Goal: Check status: Check status

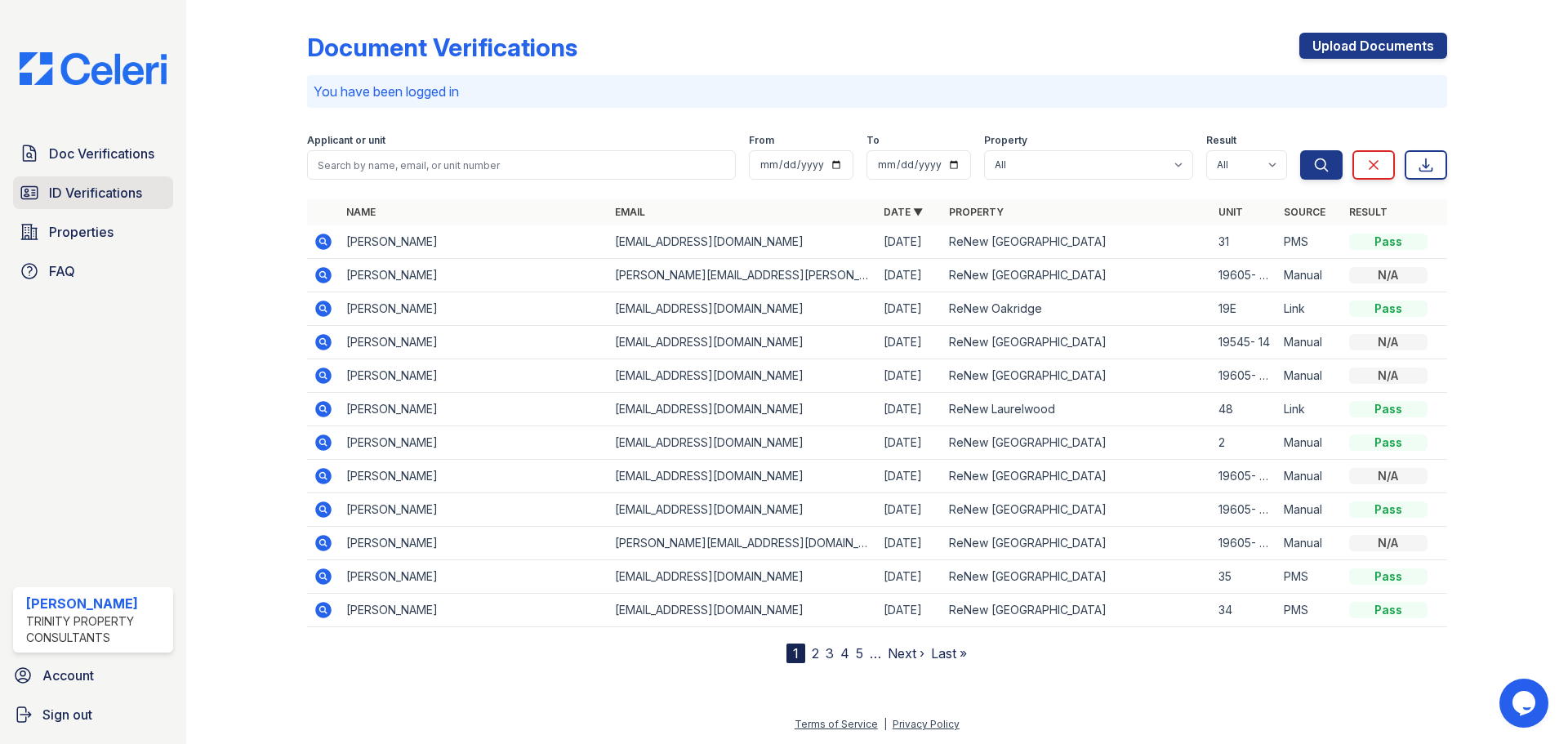
drag, startPoint x: 117, startPoint y: 155, endPoint x: 115, endPoint y: 195, distance: 40.0
click at [117, 155] on span "Doc Verifications" at bounding box center [102, 154] width 105 height 20
click at [115, 201] on span "ID Verifications" at bounding box center [95, 193] width 93 height 20
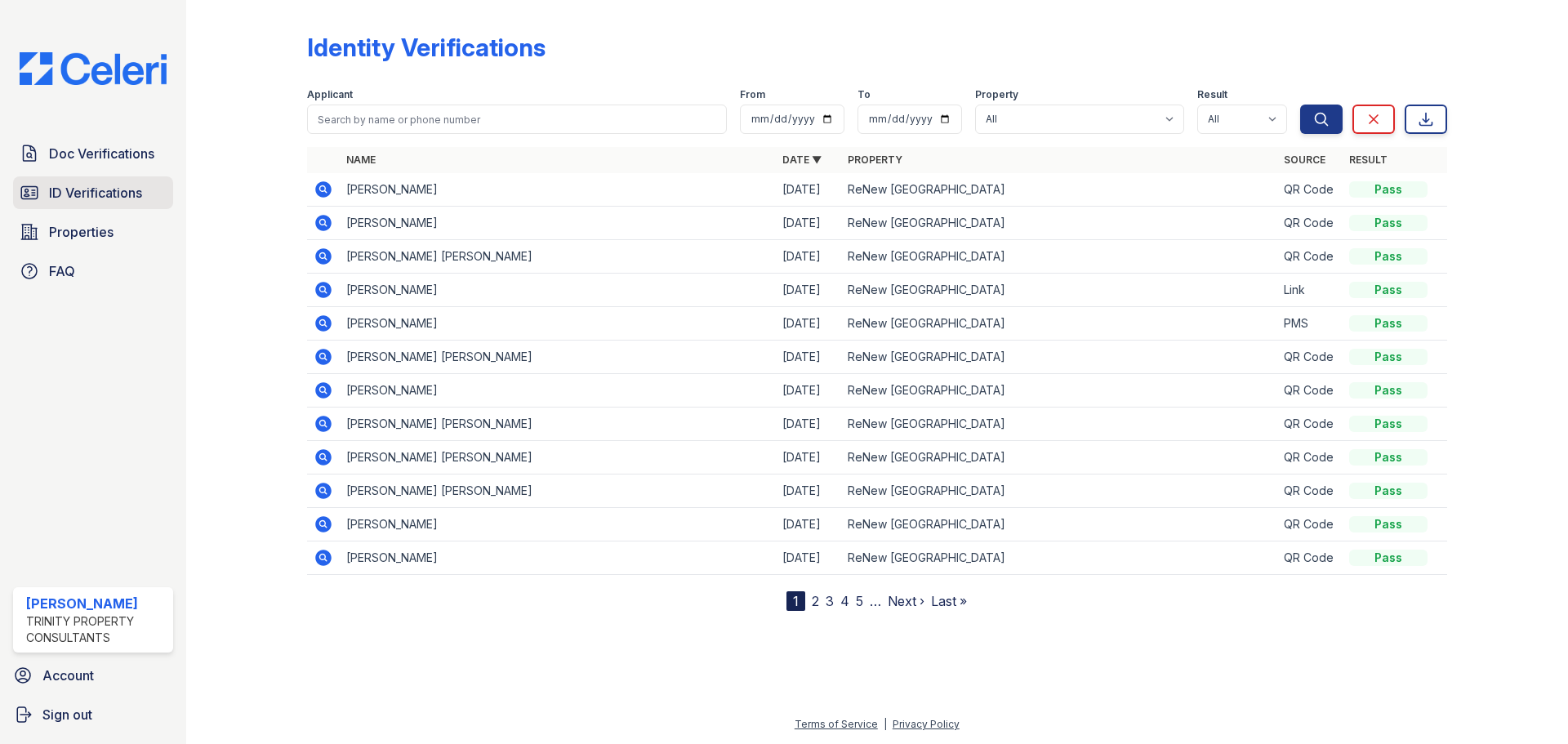
click at [140, 191] on span "ID Verifications" at bounding box center [95, 193] width 93 height 20
click at [321, 195] on icon at bounding box center [323, 189] width 16 height 16
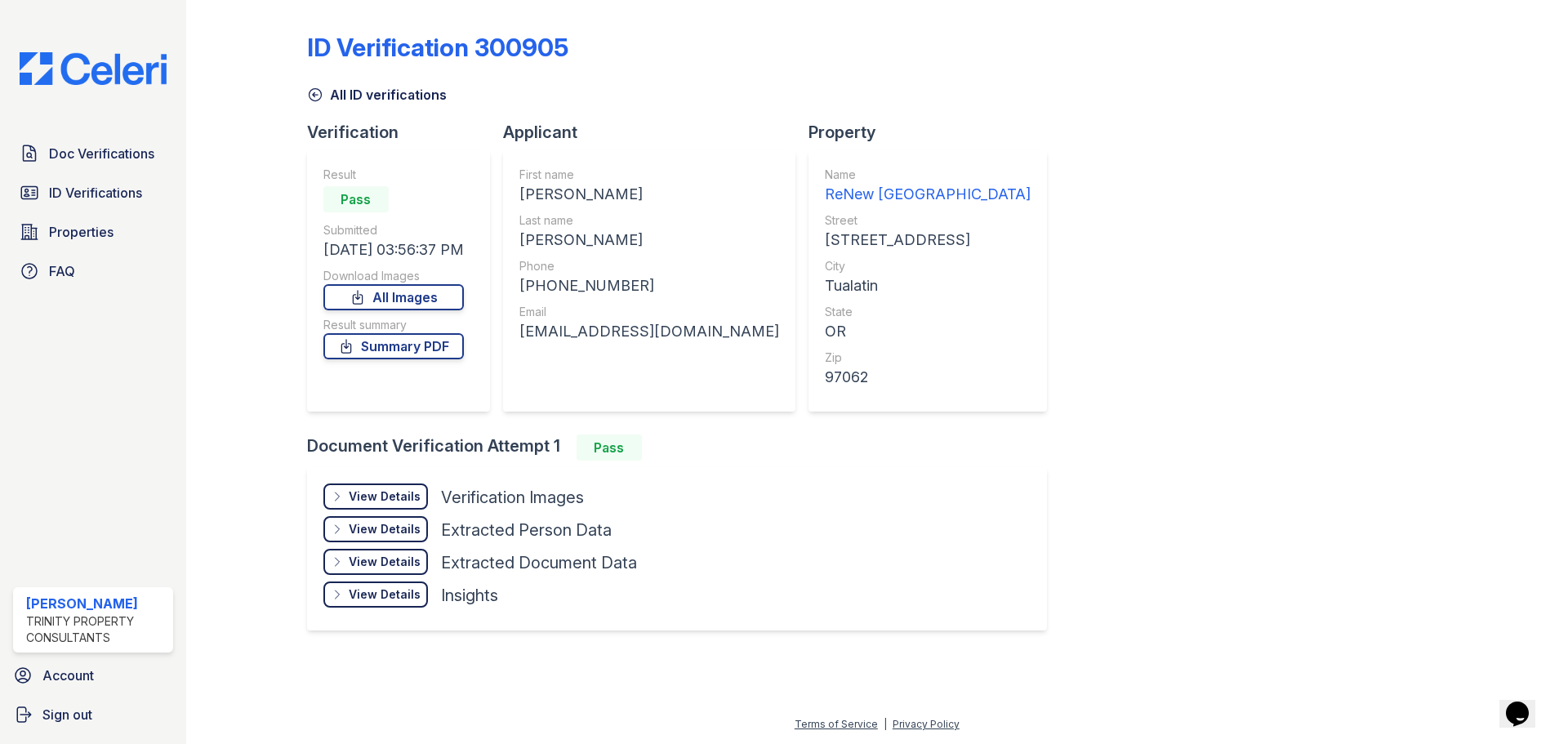
drag, startPoint x: 946, startPoint y: 435, endPoint x: 714, endPoint y: 135, distance: 379.2
drag, startPoint x: 714, startPoint y: 135, endPoint x: 619, endPoint y: 128, distance: 95.3
click at [623, 102] on div "All ID verifications" at bounding box center [877, 90] width 1140 height 30
drag, startPoint x: 695, startPoint y: 234, endPoint x: 519, endPoint y: 244, distance: 176.3
click at [519, 244] on div "First name [PERSON_NAME] Last name [PERSON_NAME] Phone [PHONE_NUMBER] Email [EM…" at bounding box center [649, 281] width 292 height 261
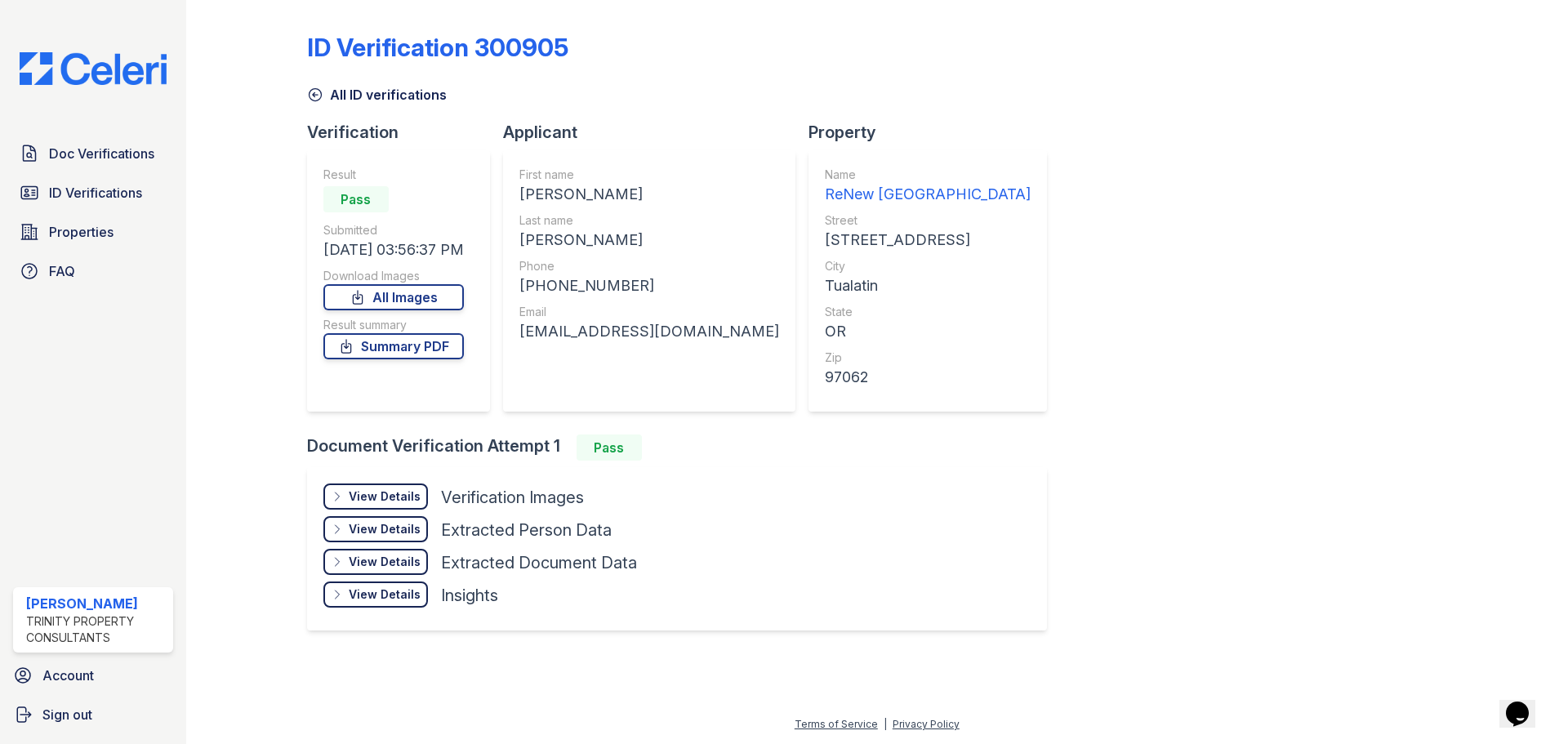
copy div "[PERSON_NAME]"
copy div "DOMINGO HERNANDEZ"
click at [700, 46] on div "ID Verification 300905" at bounding box center [877, 54] width 1140 height 43
drag, startPoint x: 658, startPoint y: 277, endPoint x: 540, endPoint y: 278, distance: 118.0
click at [540, 278] on div "+15036076266" at bounding box center [649, 286] width 259 height 23
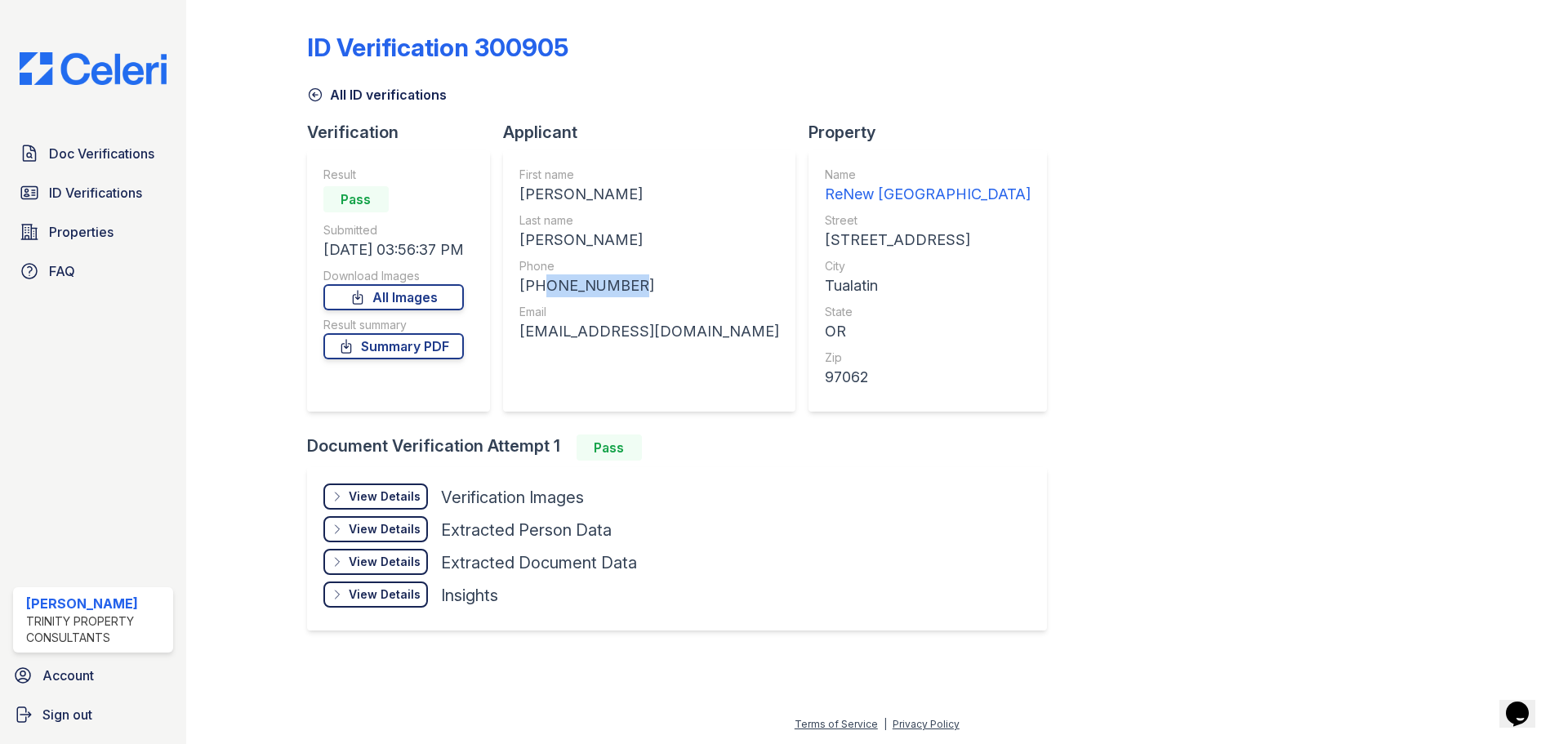
copy div "5036076266"
drag, startPoint x: 710, startPoint y: 329, endPoint x: 529, endPoint y: 327, distance: 181.0
click at [529, 327] on div "First name RUBEN Last name DOMINGO HERNANDEZ Phone +15036076266 Email rubendomi…" at bounding box center [649, 281] width 292 height 261
click at [529, 327] on div "rubendomingo@gmail.com" at bounding box center [649, 332] width 259 height 23
drag, startPoint x: 523, startPoint y: 332, endPoint x: 661, endPoint y: 340, distance: 138.2
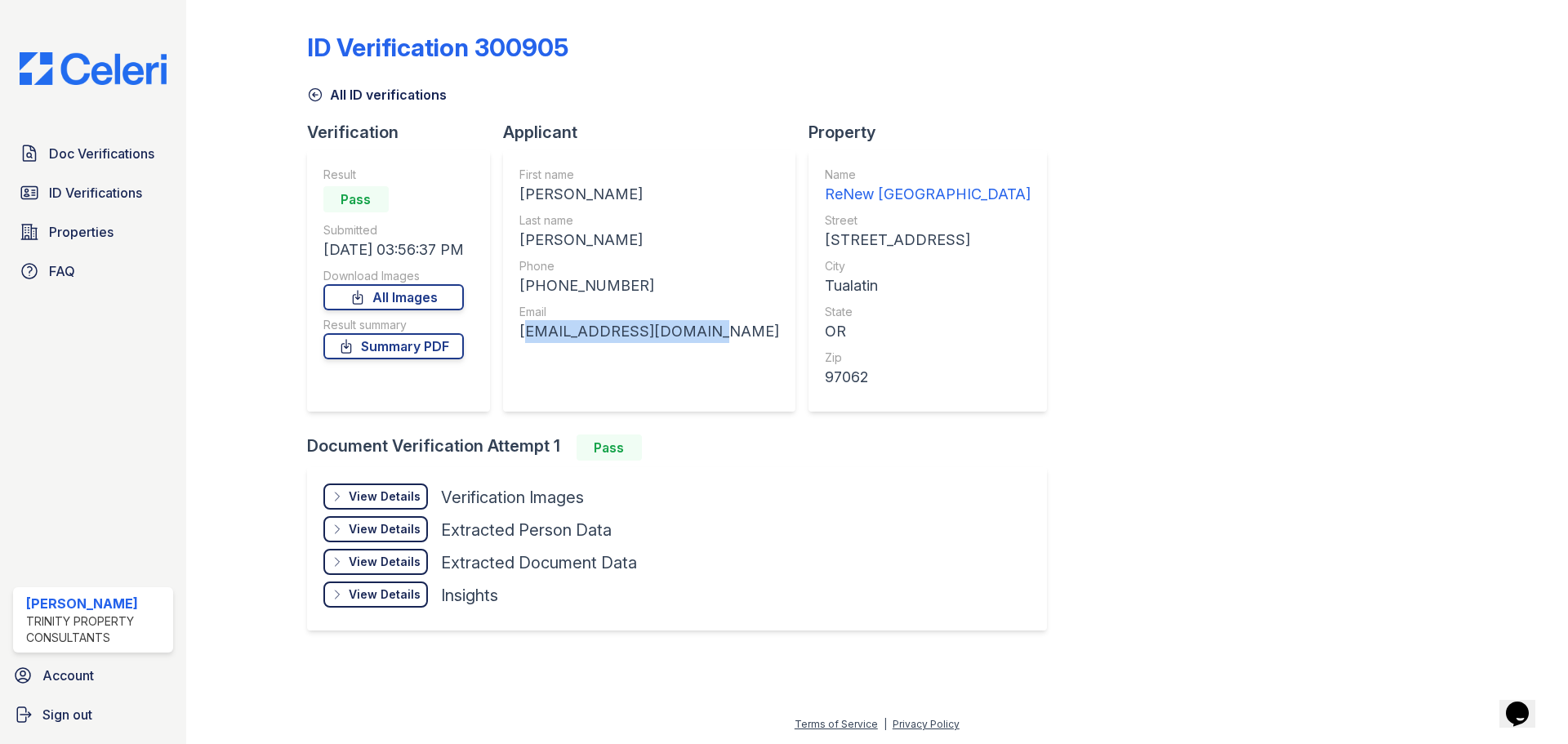
click at [713, 346] on div "First name RUBEN Last name DOMINGO HERNANDEZ Phone +15036076266 Email rubendomi…" at bounding box center [649, 281] width 292 height 261
